Goal: Submit feedback/report problem

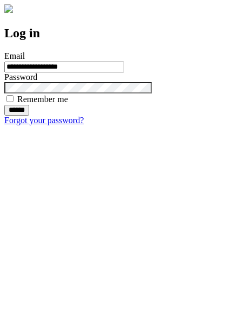
type input "**********"
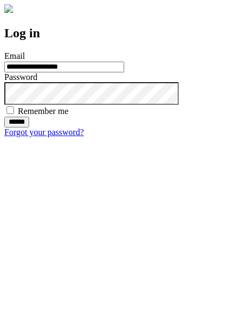
click at [29, 128] on input "******" at bounding box center [16, 122] width 25 height 11
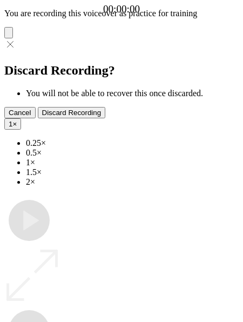
type input "**********"
